Goal: Entertainment & Leisure: Consume media (video, audio)

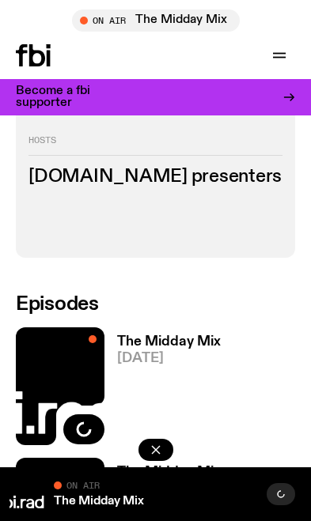
scroll to position [491, 0]
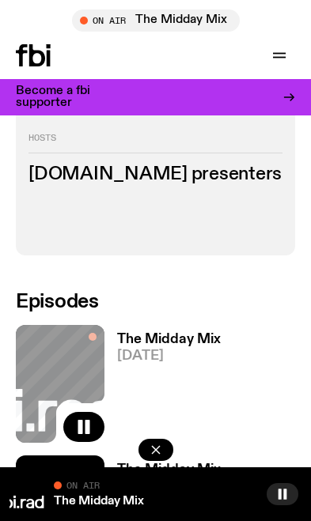
click at [187, 521] on div "The Midday Mix On Air On Air" at bounding box center [155, 495] width 311 height 54
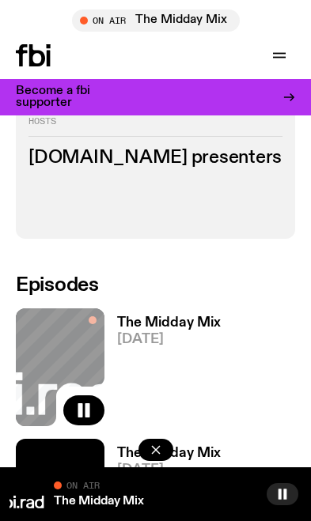
scroll to position [583, 0]
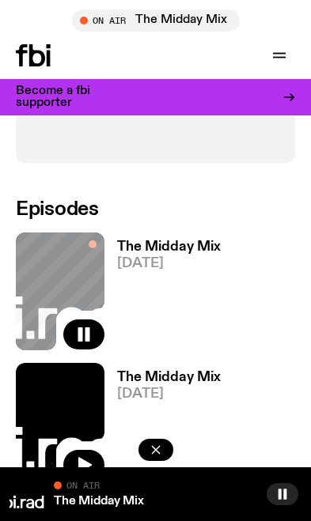
click at [203, 493] on div "On Air" at bounding box center [155, 485] width 203 height 16
click at [195, 241] on h3 "The Midday Mix" at bounding box center [169, 247] width 104 height 13
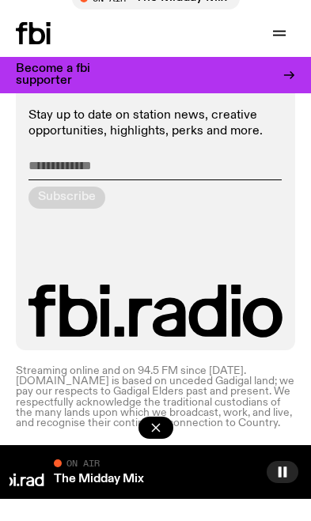
scroll to position [1146, 0]
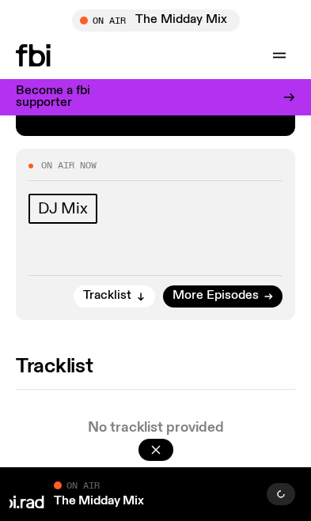
scroll to position [445, 0]
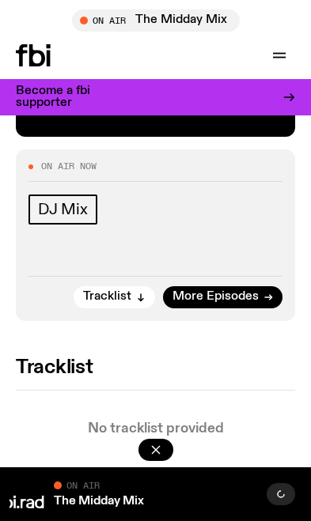
click at [70, 491] on span "On Air" at bounding box center [82, 485] width 33 height 10
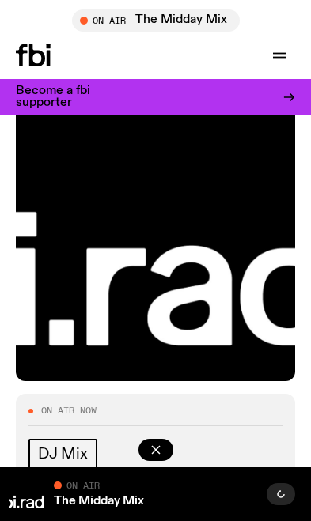
scroll to position [0, 0]
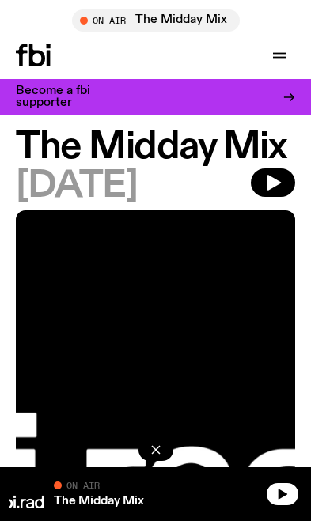
click at [286, 186] on button "button" at bounding box center [273, 183] width 44 height 28
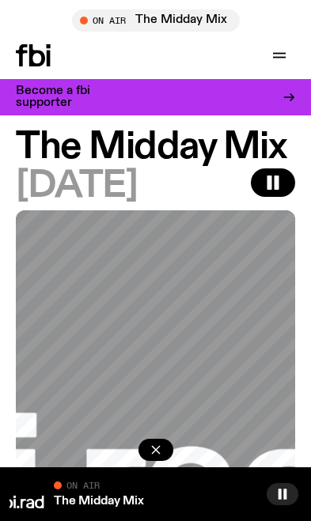
click at [284, 51] on icon "button" at bounding box center [279, 55] width 19 height 19
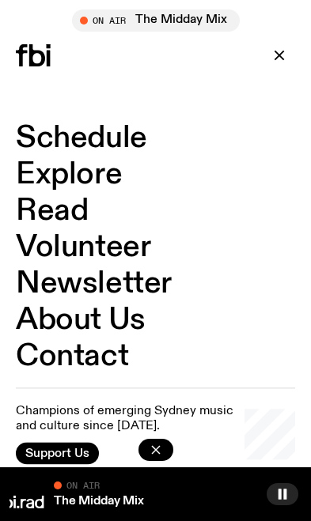
click at [286, 46] on button "button" at bounding box center [279, 55] width 32 height 22
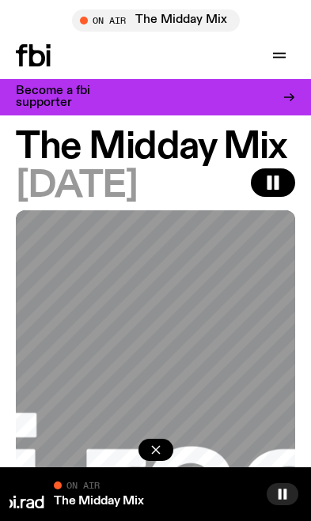
click at [192, 25] on span "Tune in live" at bounding box center [160, 20] width 142 height 12
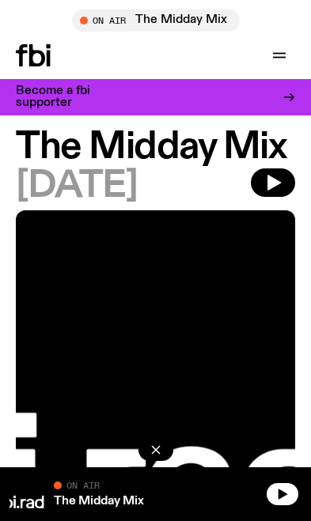
click at [283, 495] on icon "button" at bounding box center [283, 494] width 9 height 10
click at [286, 497] on icon "button" at bounding box center [282, 494] width 13 height 13
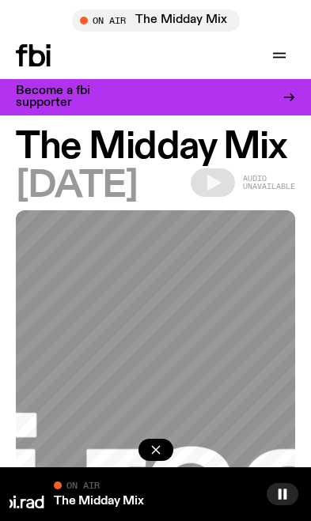
click at [283, 491] on icon "button" at bounding box center [282, 494] width 13 height 13
click at [282, 494] on icon "button" at bounding box center [282, 494] width 13 height 13
